Goal: Task Accomplishment & Management: Manage account settings

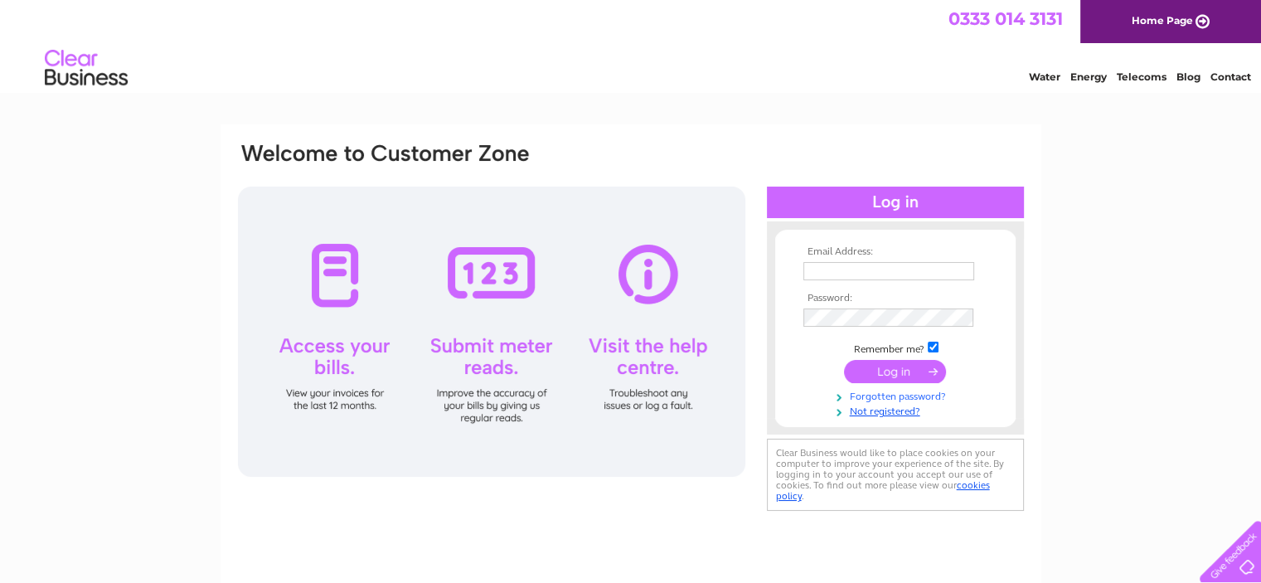
click at [902, 399] on link "Forgotten password?" at bounding box center [897, 395] width 188 height 16
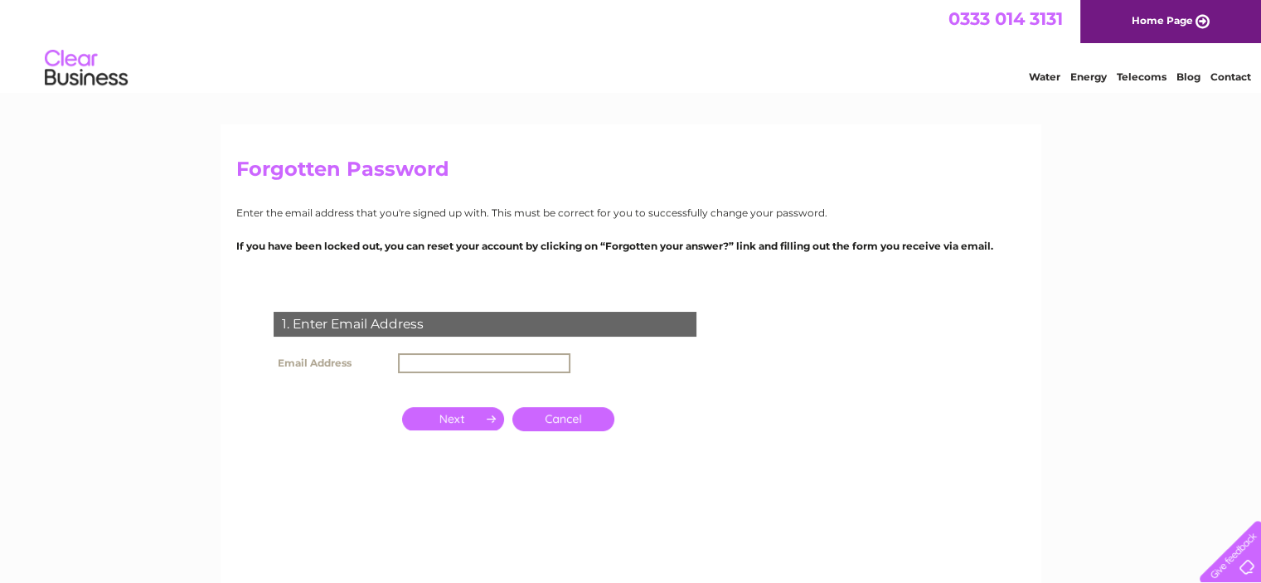
click at [434, 361] on input "text" at bounding box center [484, 363] width 172 height 20
type input "[EMAIL_ADDRESS][DOMAIN_NAME]"
click at [470, 420] on input "button" at bounding box center [453, 416] width 102 height 23
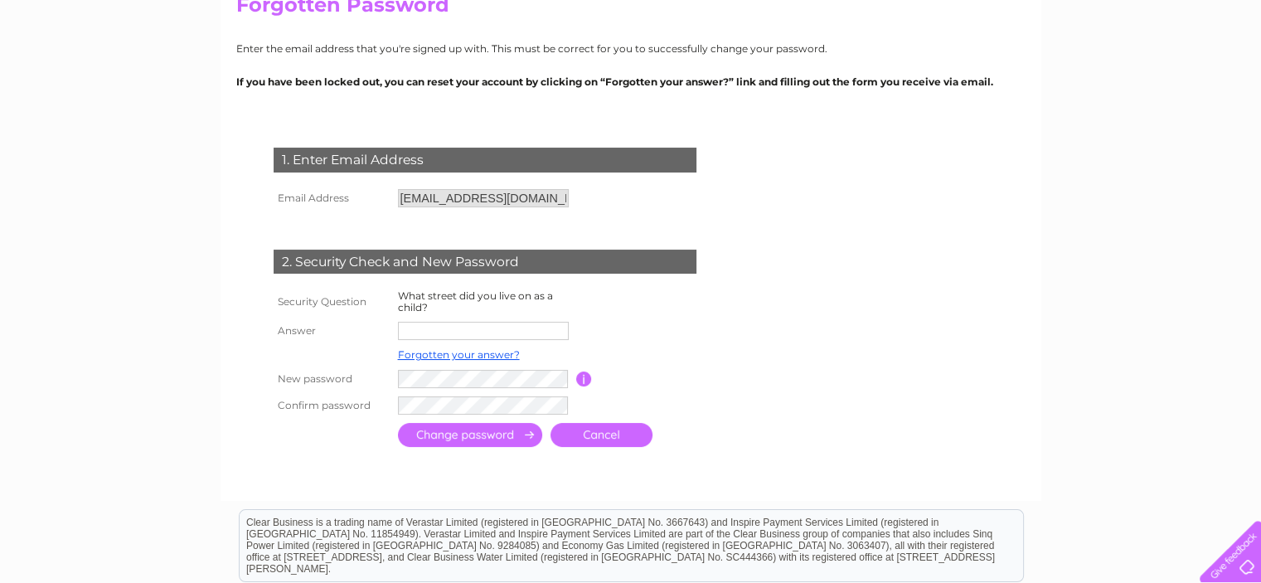
scroll to position [166, 0]
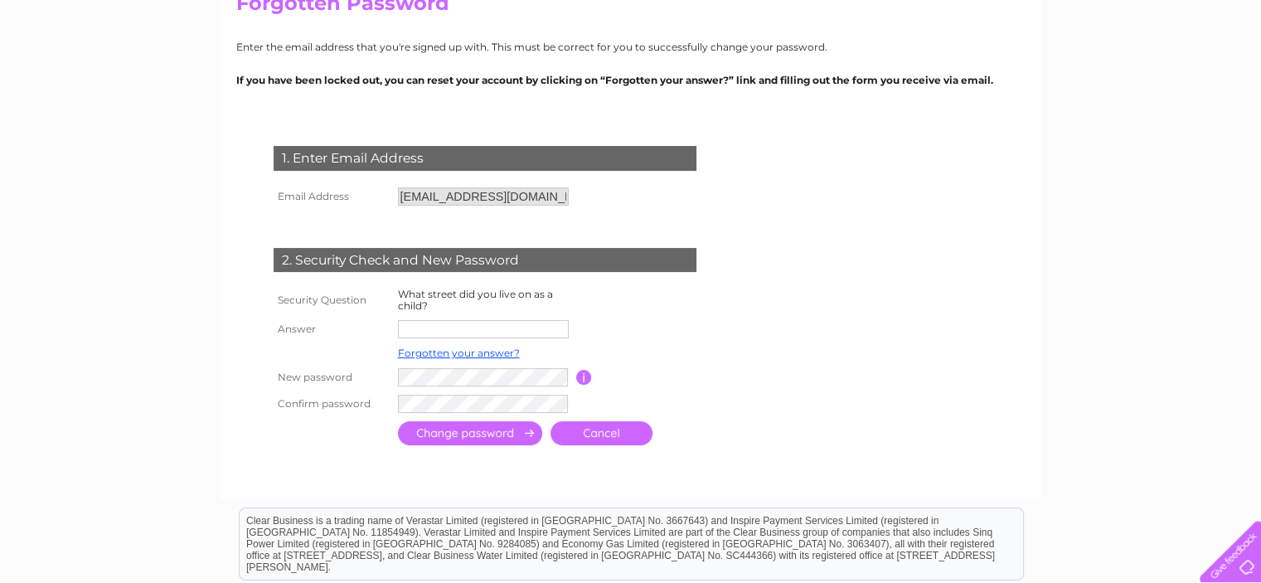
click at [467, 331] on input "text" at bounding box center [483, 329] width 171 height 18
type input "front street"
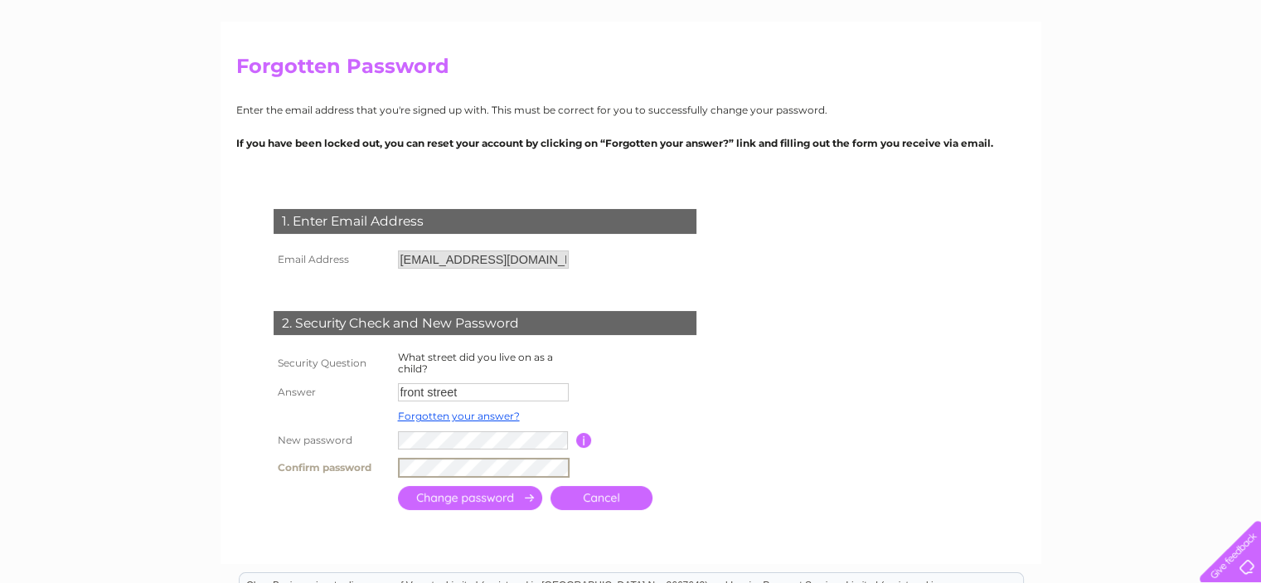
scroll to position [249, 0]
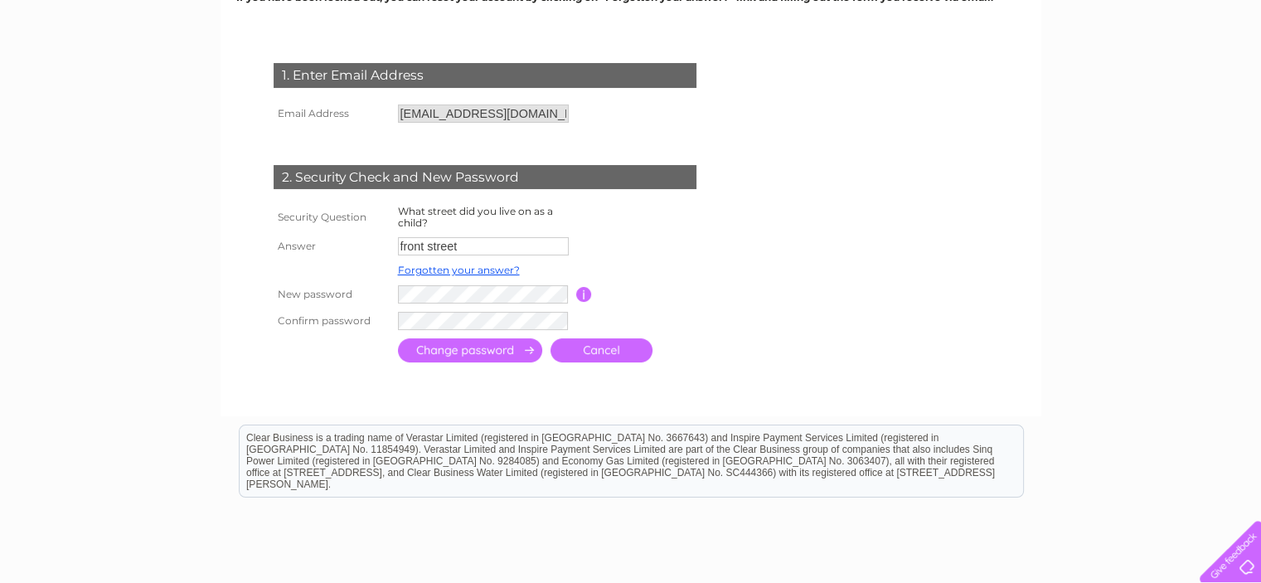
click at [490, 354] on input "submit" at bounding box center [470, 350] width 144 height 24
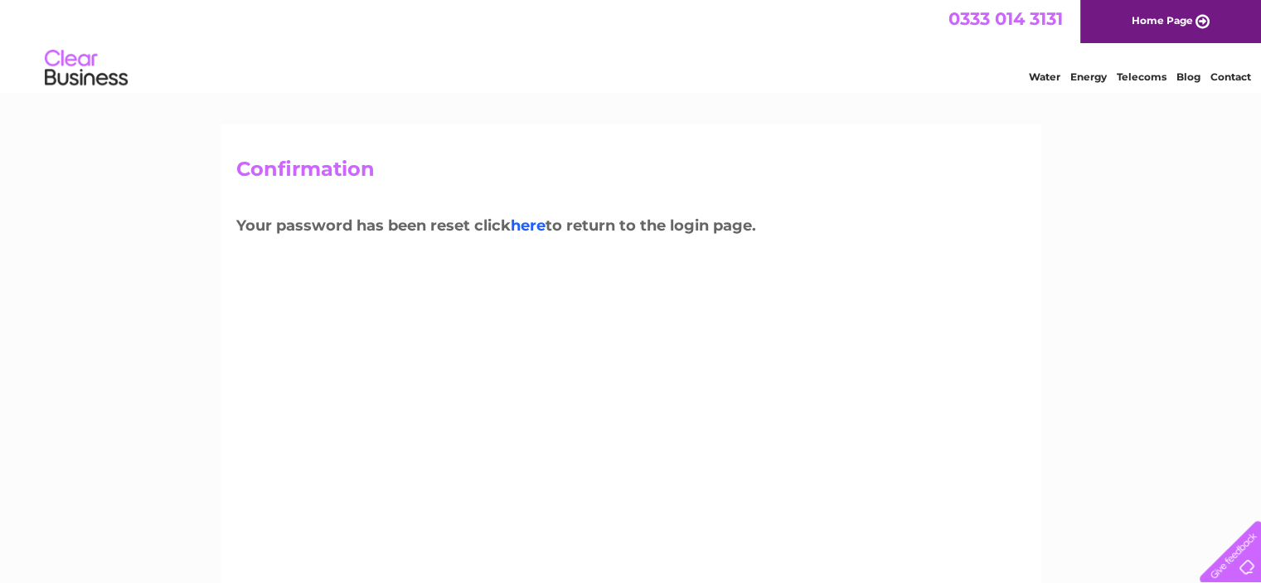
click at [1116, 83] on link "here" at bounding box center [1141, 74] width 50 height 17
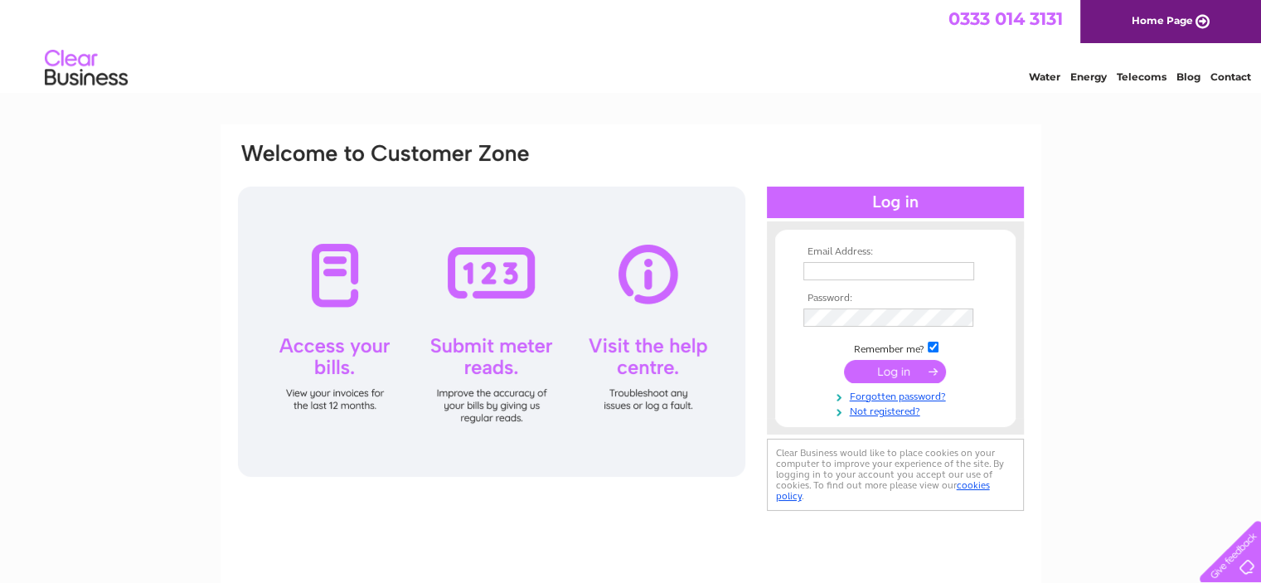
click at [846, 269] on input "text" at bounding box center [888, 271] width 171 height 18
type input "[EMAIL_ADDRESS][DOMAIN_NAME]"
click at [881, 370] on input "submit" at bounding box center [895, 372] width 102 height 23
click at [891, 371] on input "submit" at bounding box center [895, 371] width 102 height 23
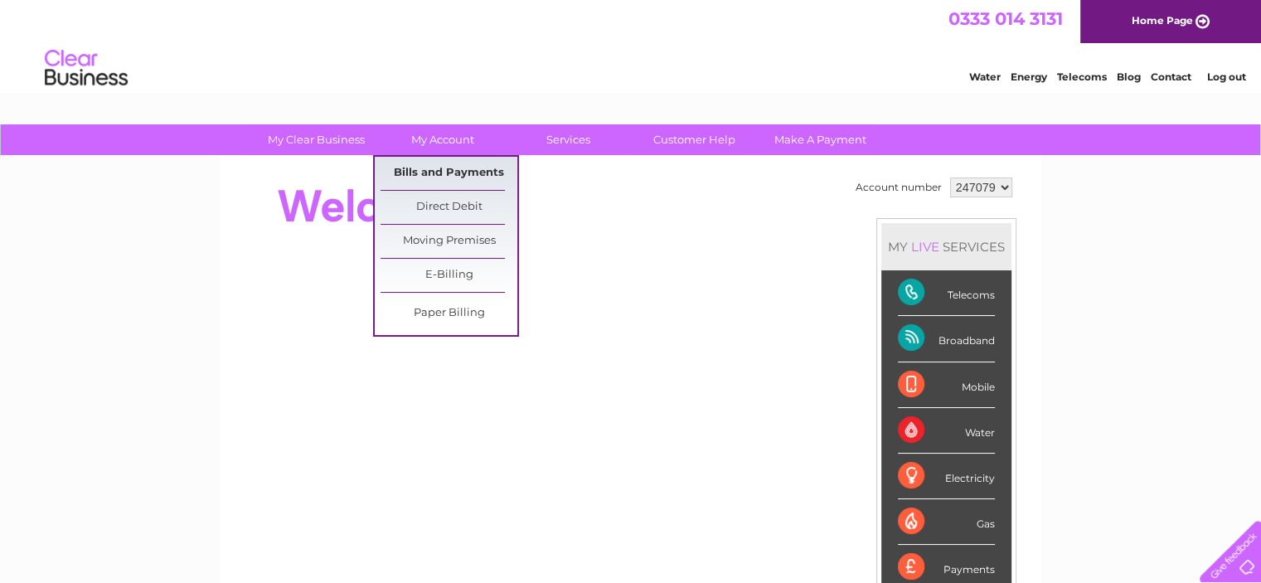
click at [440, 172] on link "Bills and Payments" at bounding box center [448, 173] width 137 height 33
click at [440, 173] on link "Bills and Payments" at bounding box center [448, 173] width 137 height 33
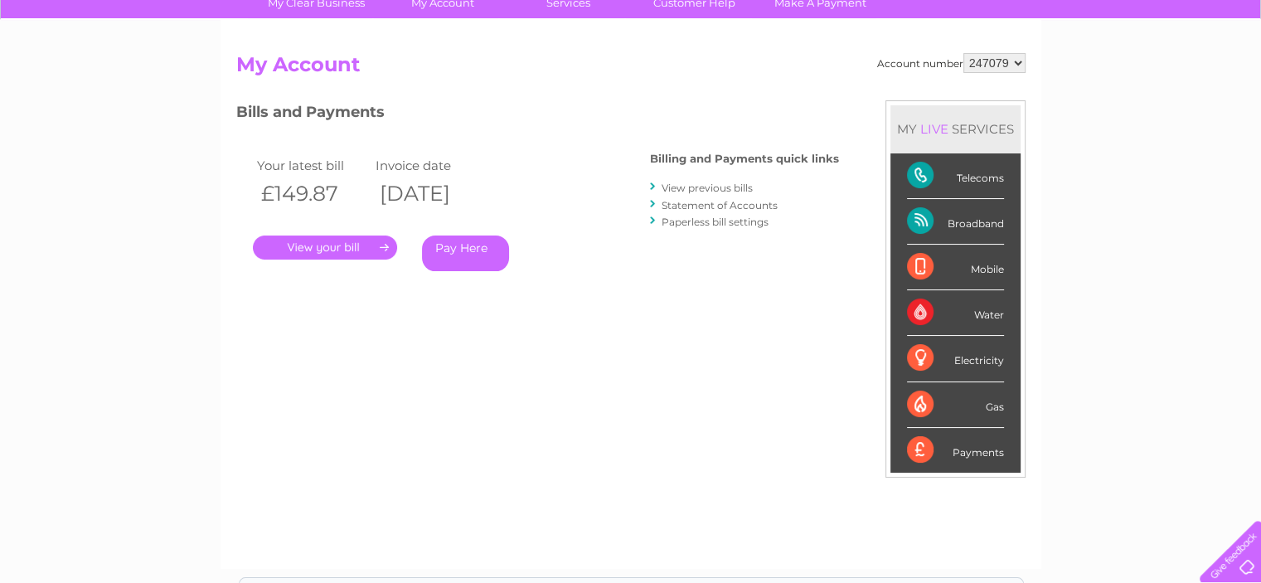
scroll to position [166, 0]
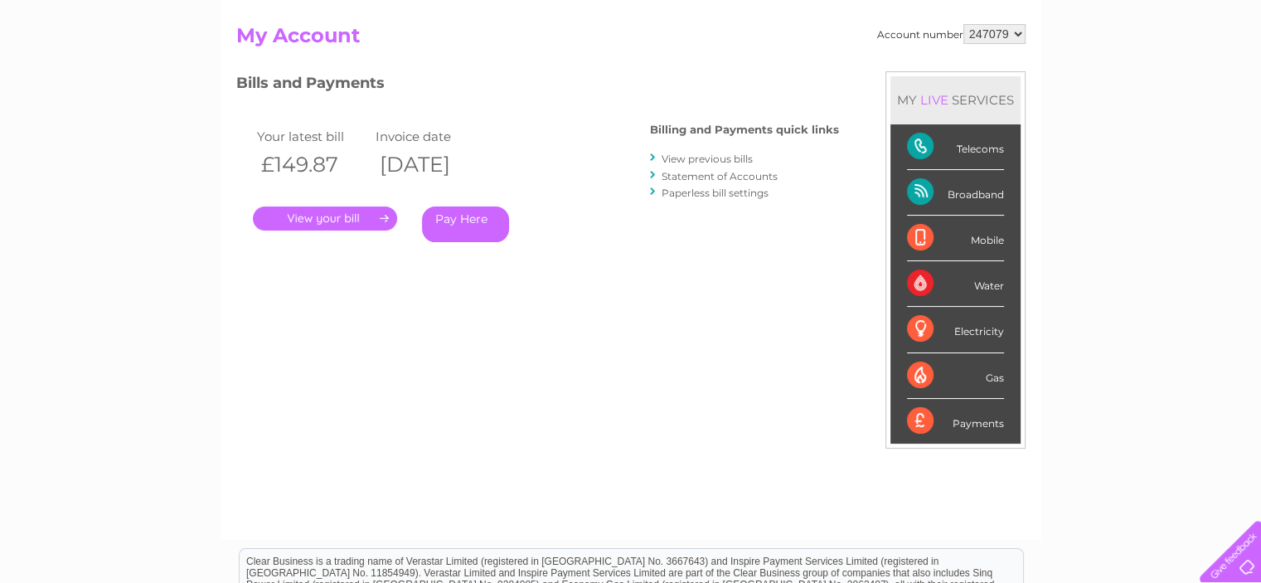
click at [705, 156] on link "View previous bills" at bounding box center [706, 158] width 91 height 12
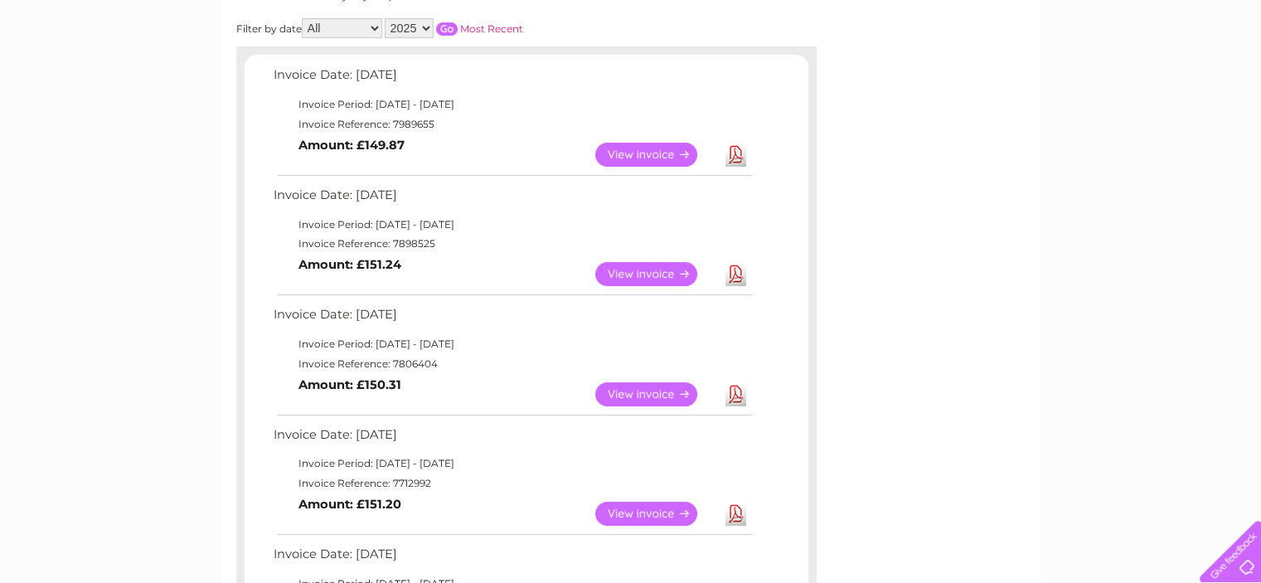
scroll to position [249, 0]
